Goal: Find specific page/section: Find specific page/section

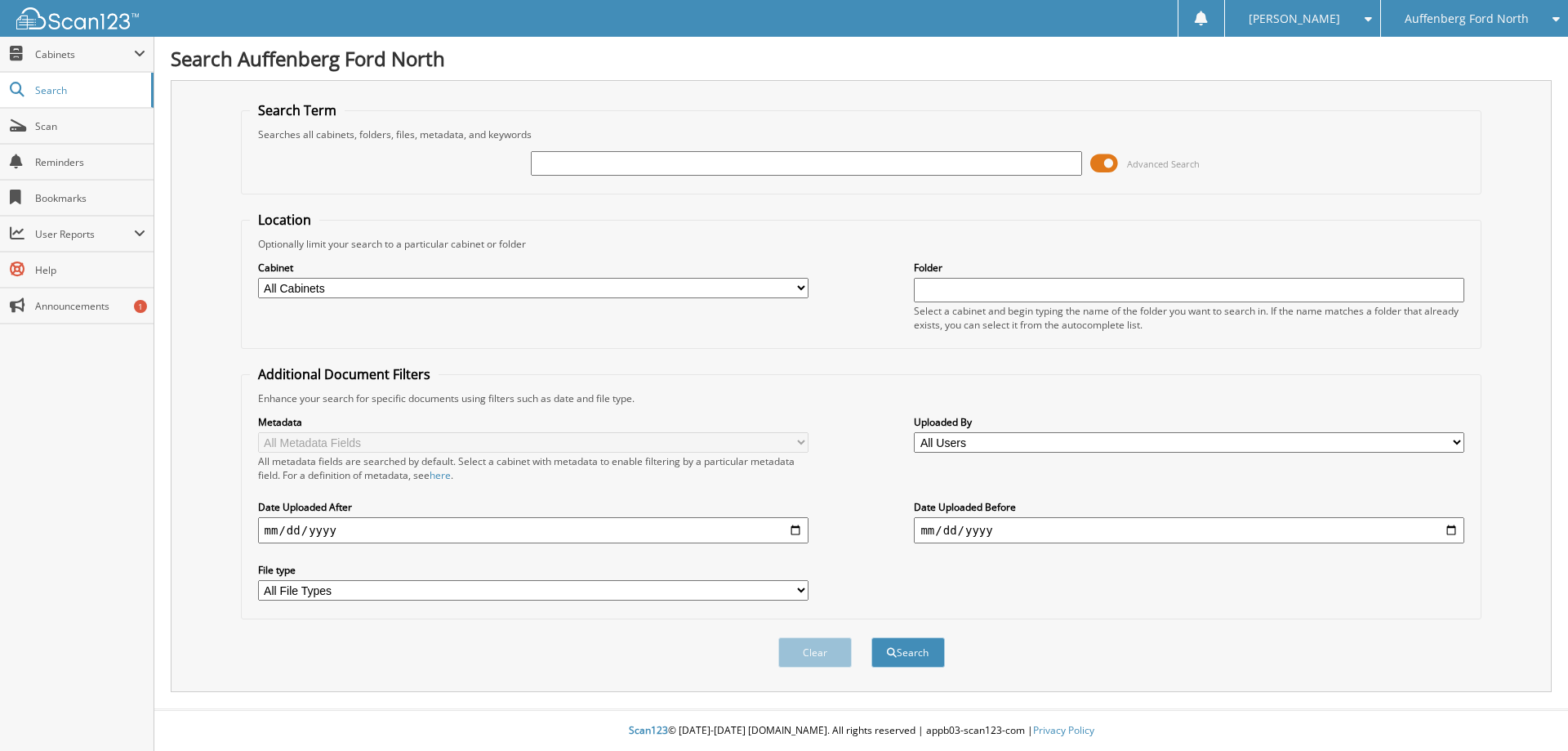
click at [1109, 166] on span at bounding box center [1104, 164] width 28 height 25
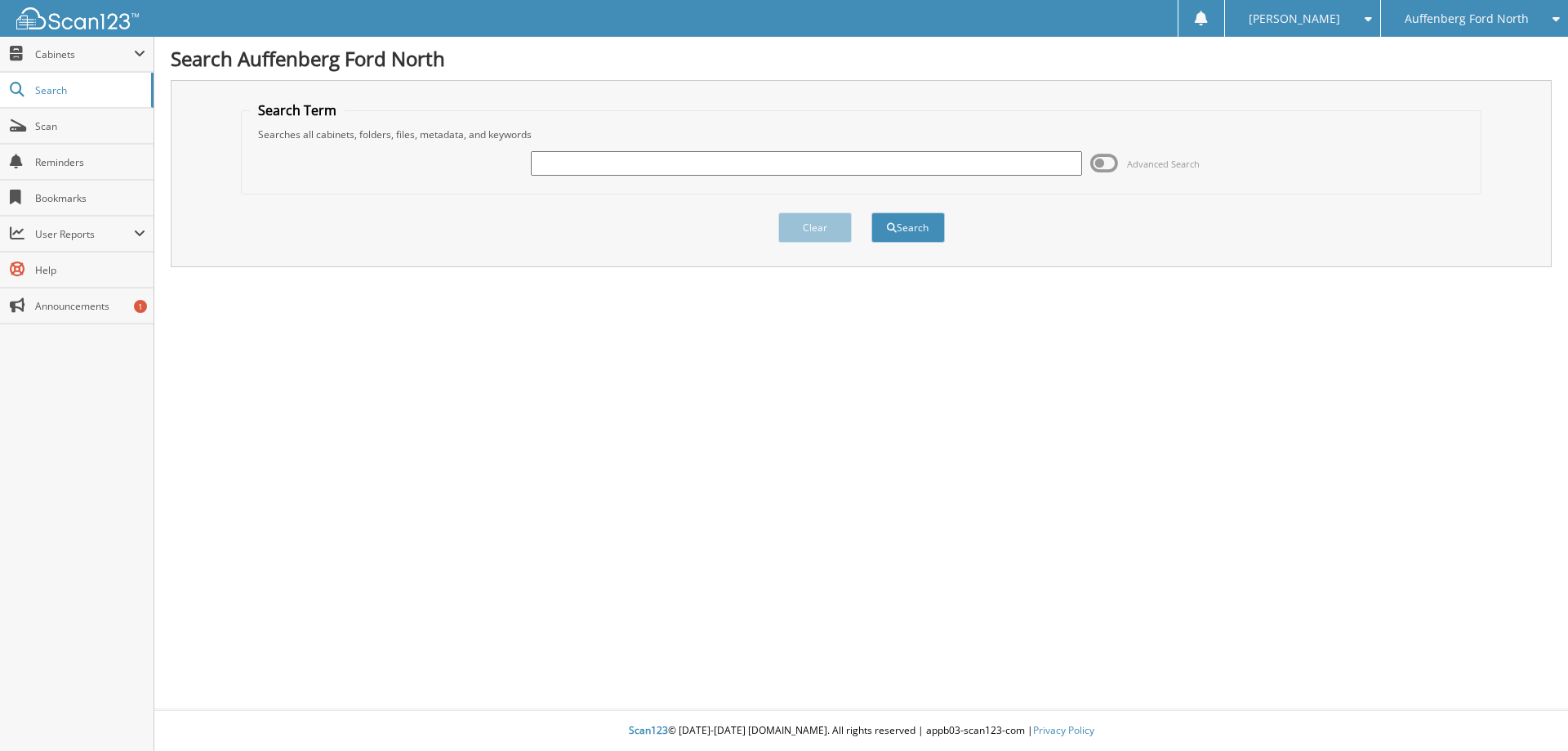
click at [631, 161] on input "text" at bounding box center [806, 164] width 551 height 25
type input "e015156"
click at [872, 212] on button "Search" at bounding box center [909, 227] width 74 height 30
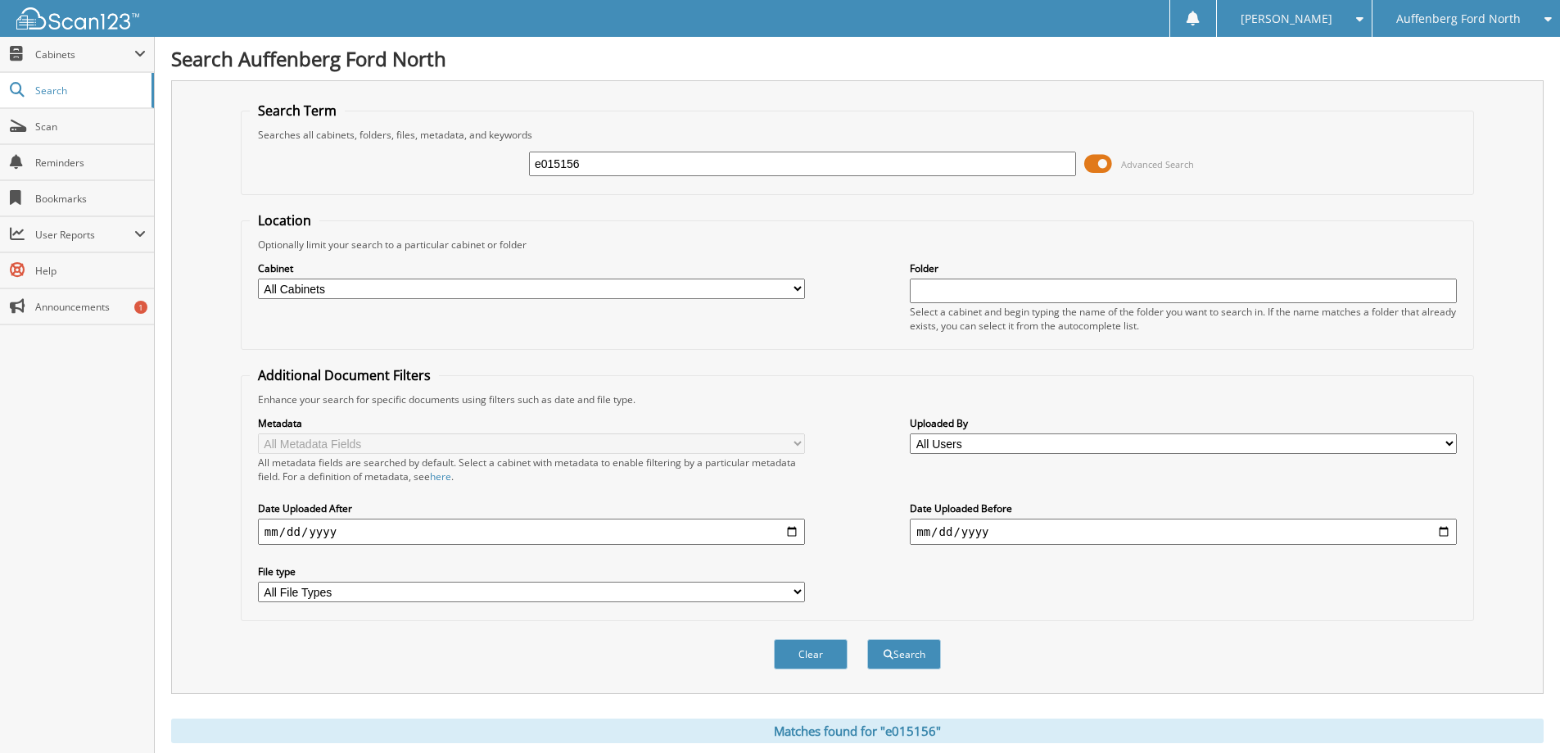
click at [541, 161] on input "e015156" at bounding box center [802, 164] width 547 height 25
type input "015156"
click at [1089, 160] on span at bounding box center [1098, 164] width 28 height 25
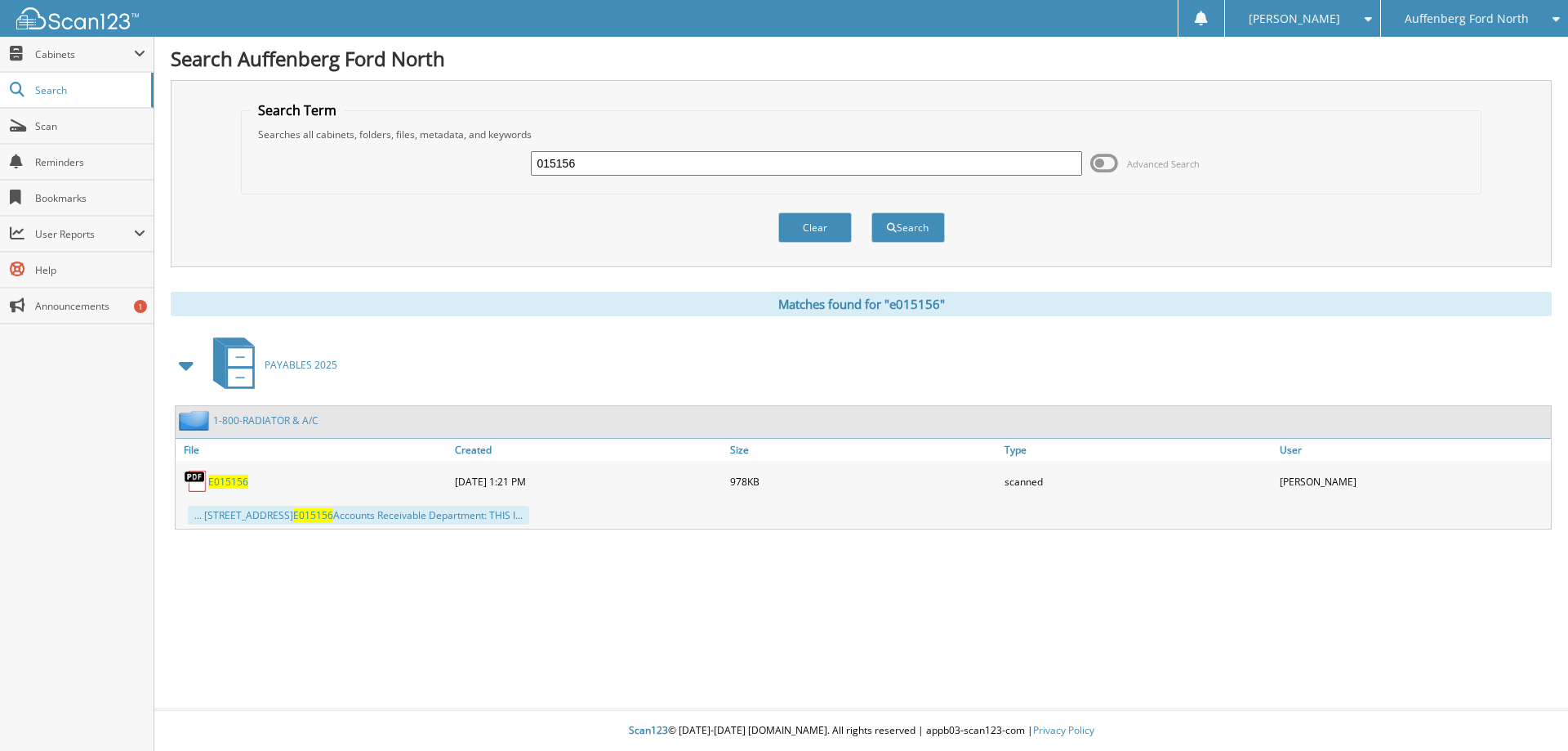
click at [232, 471] on div "E015156" at bounding box center [313, 481] width 275 height 33
click at [232, 476] on span "E015156" at bounding box center [228, 482] width 40 height 14
click at [218, 485] on span "E015156" at bounding box center [228, 482] width 40 height 14
click at [217, 487] on span "E015156" at bounding box center [228, 482] width 40 height 14
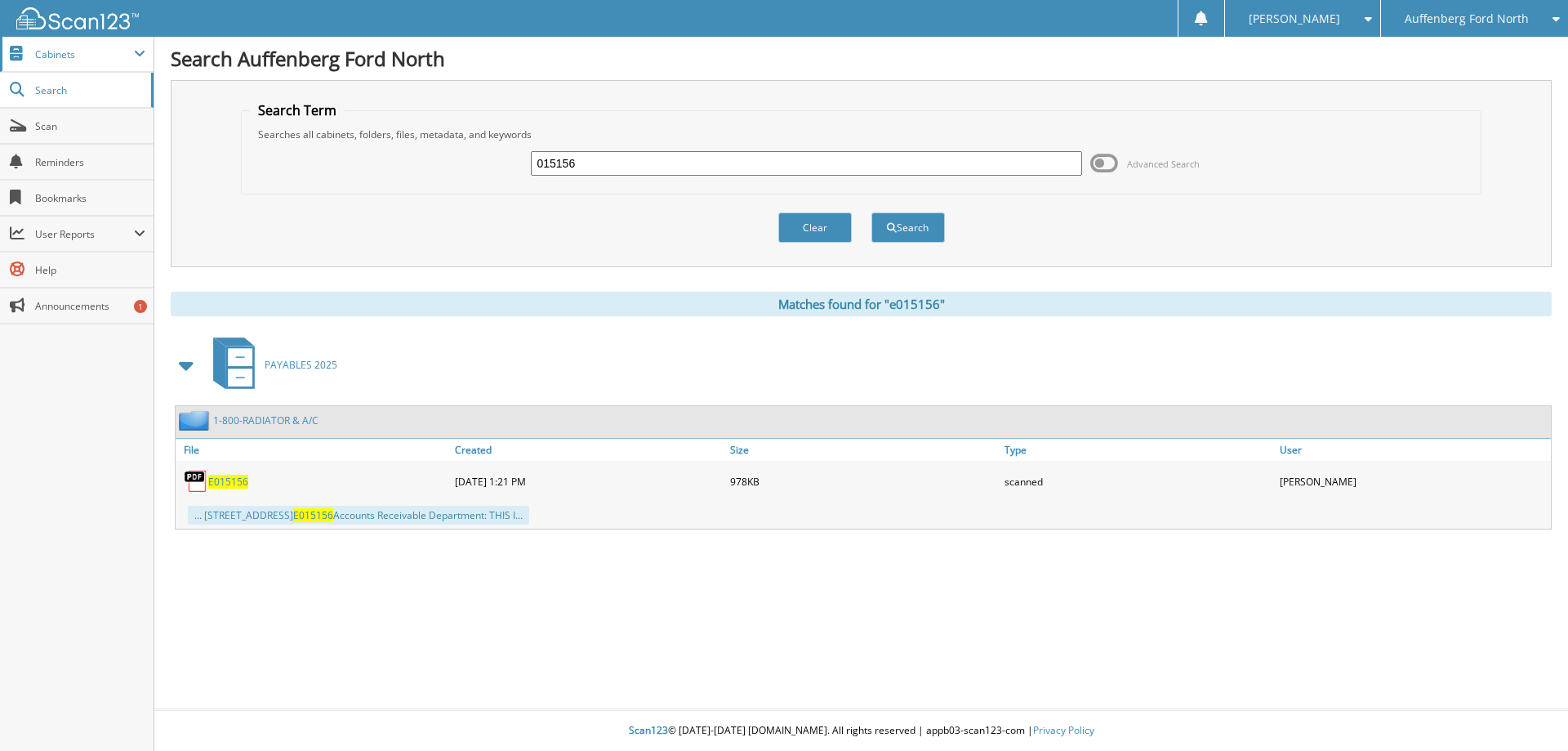
click at [45, 57] on span "Cabinets" at bounding box center [84, 54] width 99 height 14
click at [56, 63] on span "Cabinets" at bounding box center [77, 54] width 154 height 35
click at [103, 48] on span "Cabinets" at bounding box center [84, 54] width 99 height 14
click at [73, 59] on span "Cabinets" at bounding box center [84, 54] width 99 height 14
click at [36, 60] on span "Cabinets" at bounding box center [84, 54] width 99 height 14
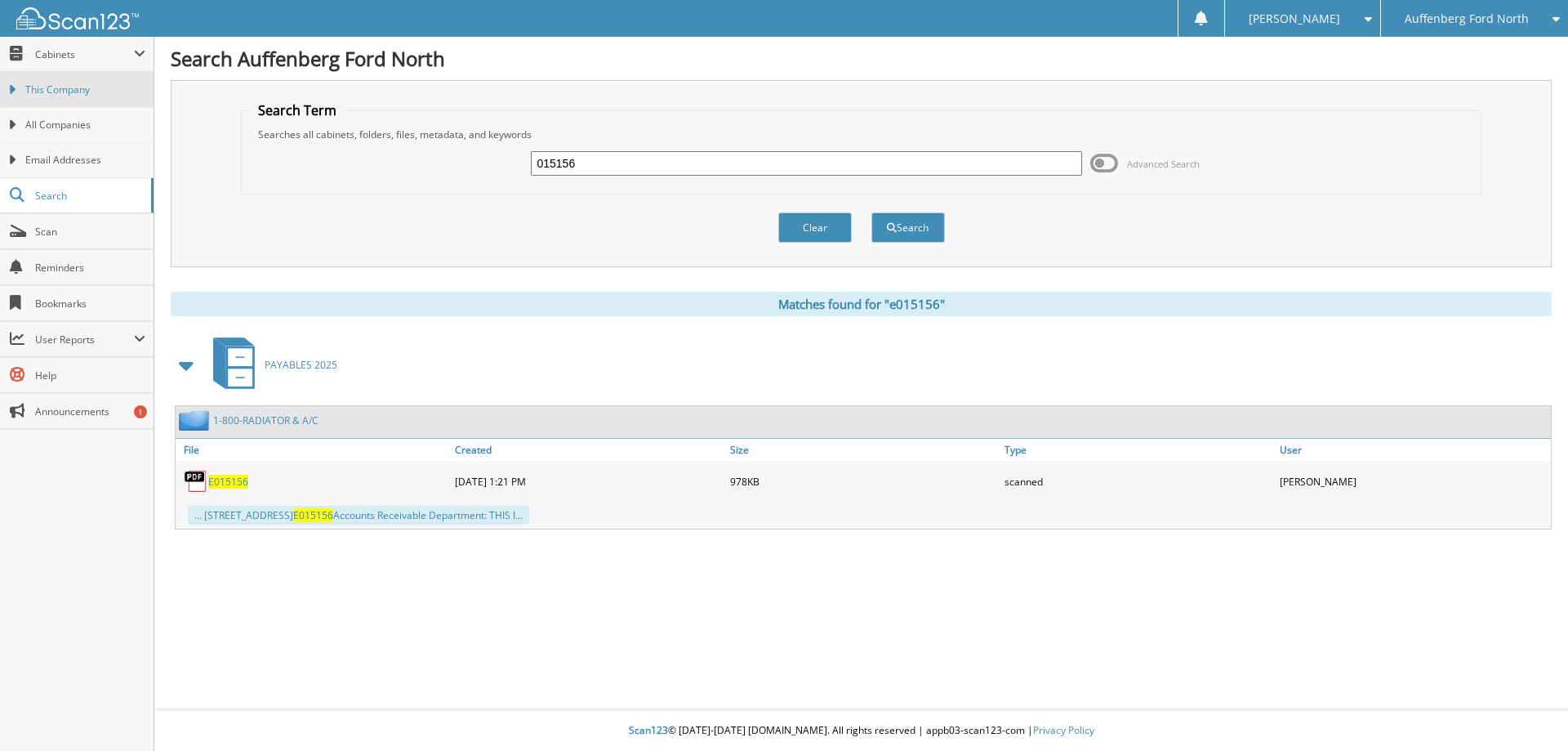
click at [39, 95] on span "This Company" at bounding box center [85, 90] width 120 height 15
